Goal: Task Accomplishment & Management: Use online tool/utility

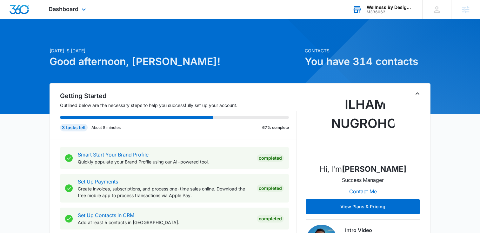
click at [376, 13] on div "M336062" at bounding box center [389, 12] width 46 height 4
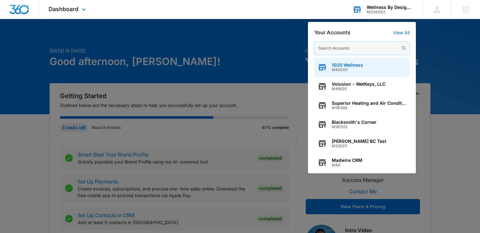
scroll to position [0, 0]
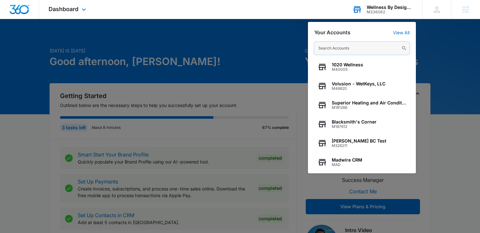
click at [357, 43] on input "text" at bounding box center [361, 48] width 95 height 13
paste input "M337209"
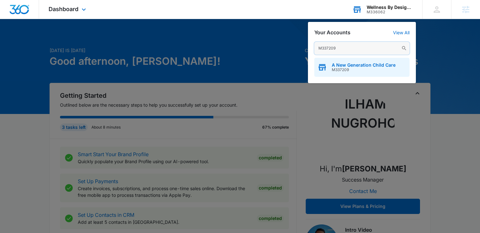
type input "M337209"
click at [355, 69] on span "M337209" at bounding box center [363, 70] width 64 height 4
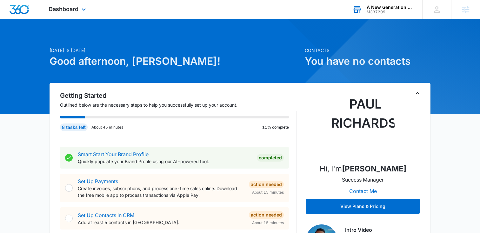
scroll to position [0, 0]
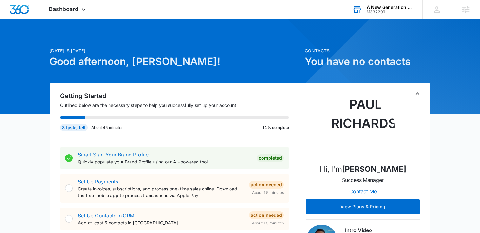
drag, startPoint x: 75, startPoint y: 9, endPoint x: 78, endPoint y: 21, distance: 12.4
click at [75, 8] on span "Dashboard" at bounding box center [64, 9] width 30 height 7
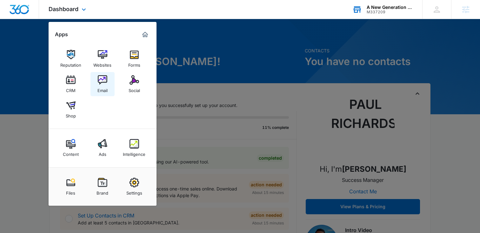
click at [98, 75] on img at bounding box center [103, 80] width 10 height 10
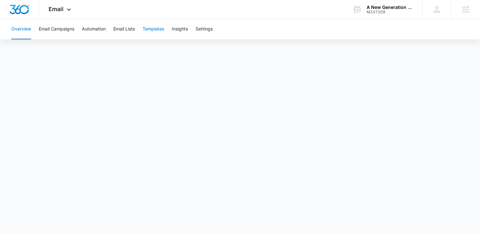
click at [153, 29] on button "Templates" at bounding box center [153, 29] width 22 height 20
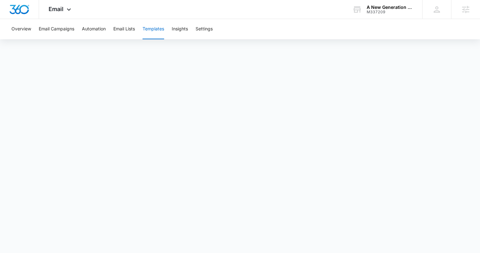
click at [279, 233] on body "Email Apps Reputation Websites Forms CRM Email Social Shop Content Ads Intellig…" at bounding box center [240, 126] width 480 height 253
click at [68, 9] on icon at bounding box center [69, 11] width 8 height 8
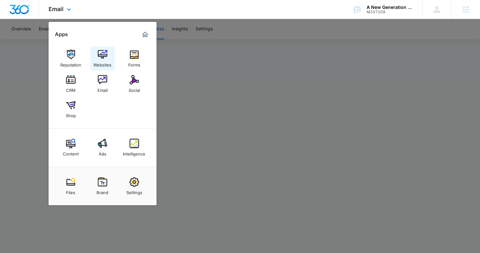
click at [100, 55] on img at bounding box center [103, 55] width 10 height 10
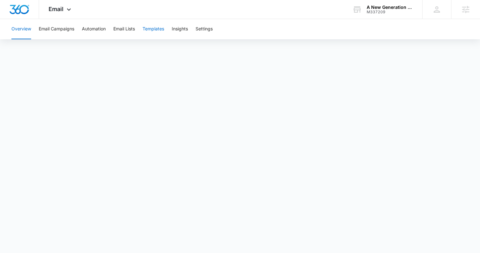
click at [153, 29] on button "Templates" at bounding box center [153, 29] width 22 height 20
click at [151, 27] on button "Templates" at bounding box center [153, 29] width 22 height 20
click at [24, 28] on button "Overview" at bounding box center [21, 29] width 20 height 20
click at [155, 29] on button "Templates" at bounding box center [153, 29] width 22 height 20
